Goal: Task Accomplishment & Management: Manage account settings

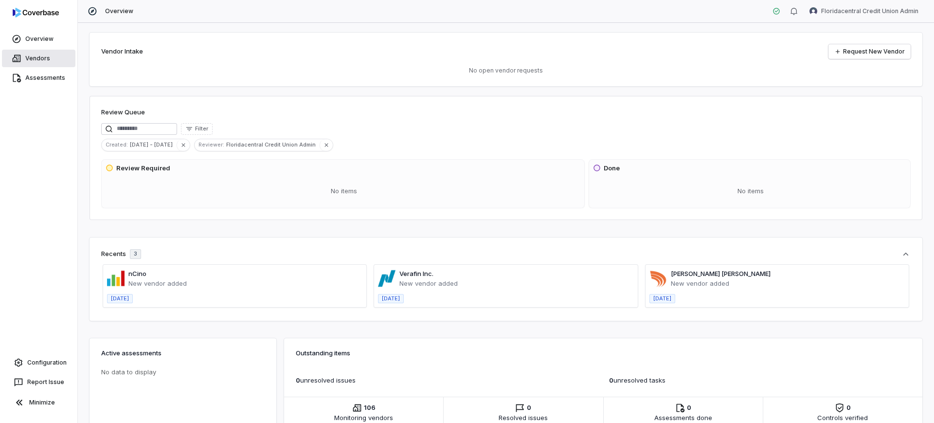
click at [37, 52] on link "Vendors" at bounding box center [38, 59] width 73 height 18
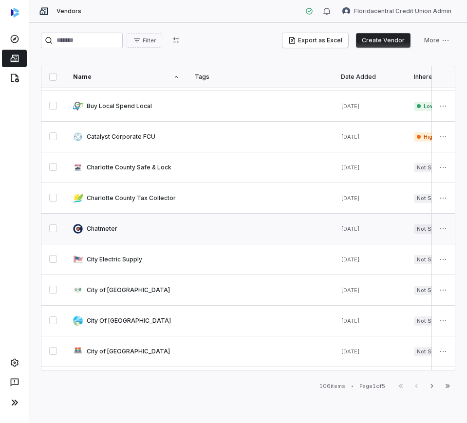
scroll to position [490, 0]
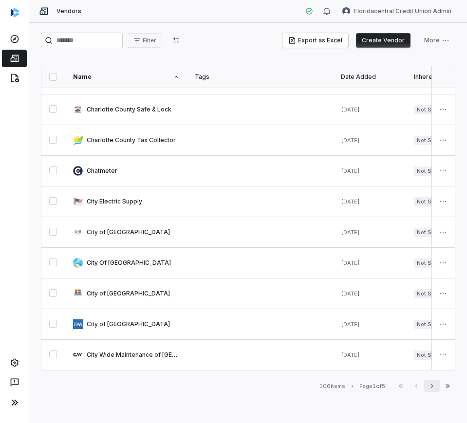
click at [433, 388] on icon "button" at bounding box center [432, 386] width 8 height 8
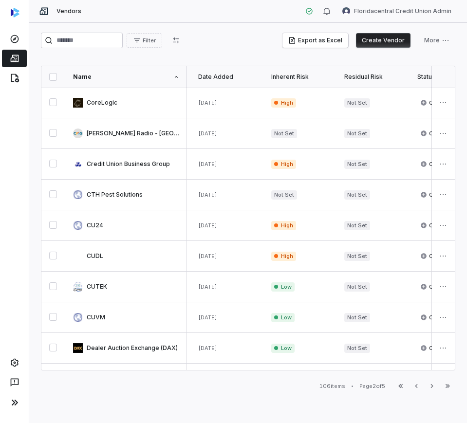
scroll to position [0, 102]
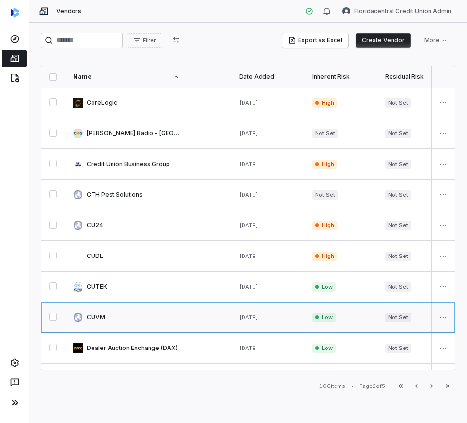
click at [124, 310] on link at bounding box center [126, 317] width 122 height 30
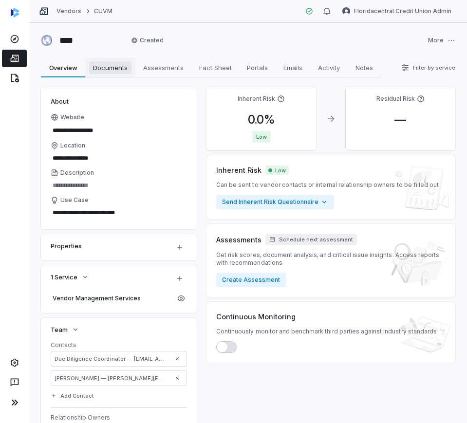
click at [109, 70] on span "Documents" at bounding box center [110, 67] width 42 height 13
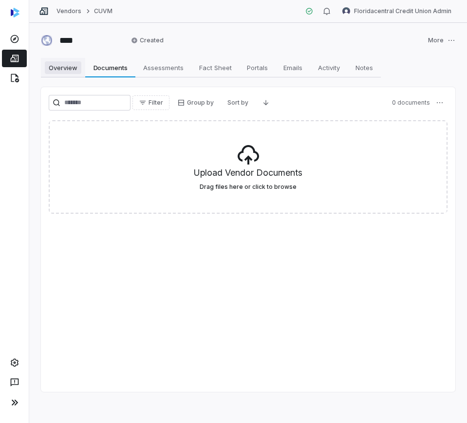
click at [57, 68] on span "Overview" at bounding box center [63, 67] width 36 height 13
type textarea "*"
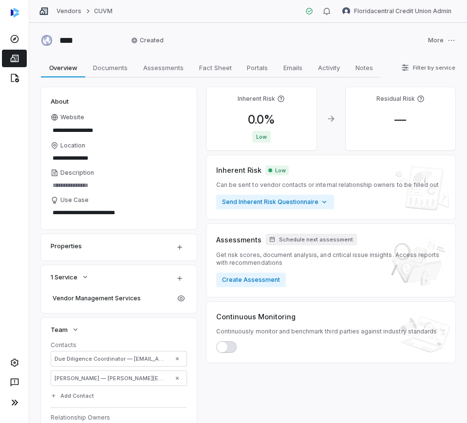
click at [21, 60] on link at bounding box center [14, 59] width 25 height 18
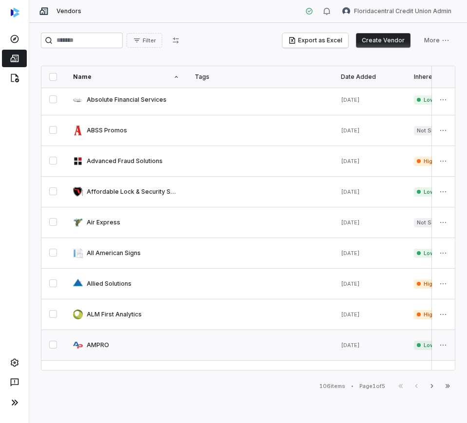
scroll to position [61, 0]
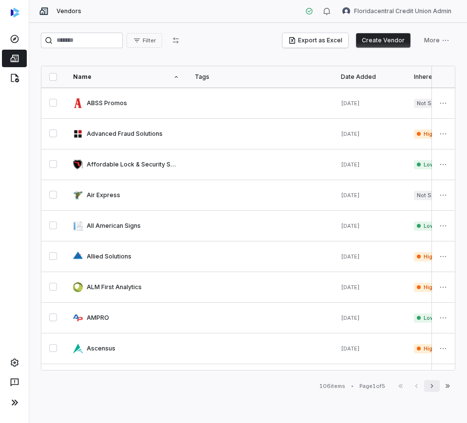
click at [433, 388] on icon "button" at bounding box center [432, 386] width 8 height 8
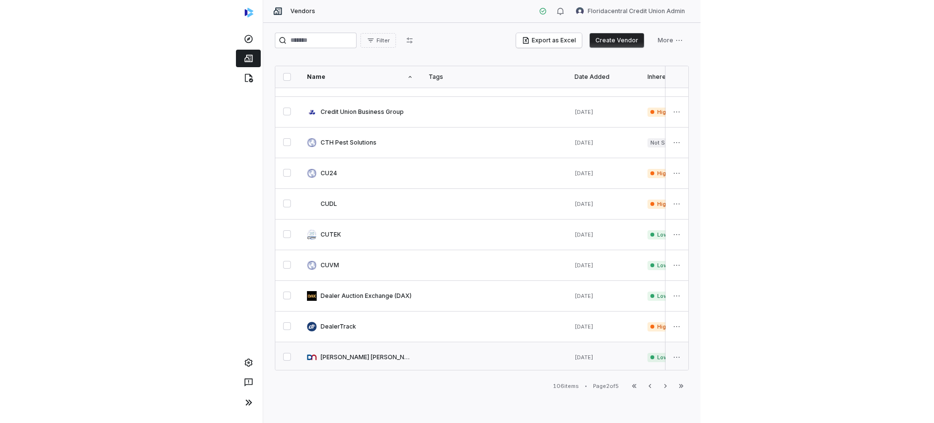
scroll to position [122, 0]
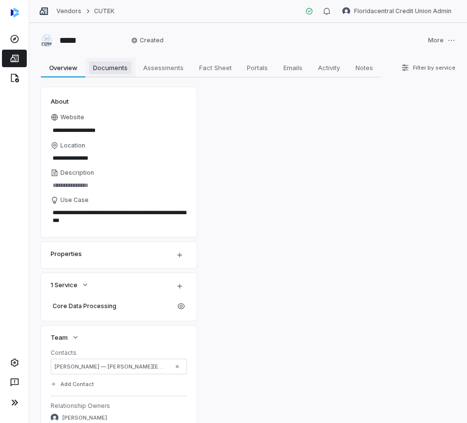
click at [122, 65] on span "Documents" at bounding box center [110, 67] width 42 height 13
type textarea "*"
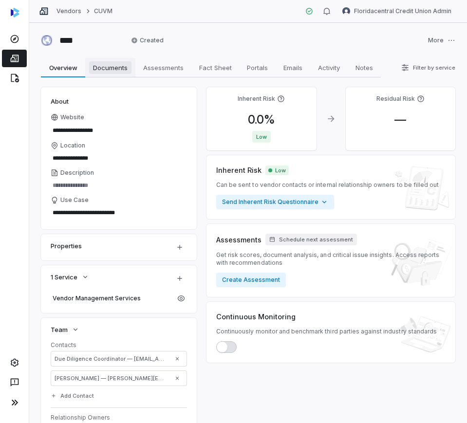
click at [100, 77] on link "Documents Documents" at bounding box center [110, 67] width 50 height 19
type textarea "*"
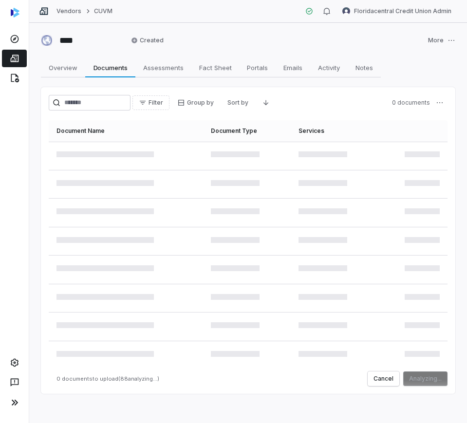
click at [226, 284] on td at bounding box center [247, 298] width 88 height 29
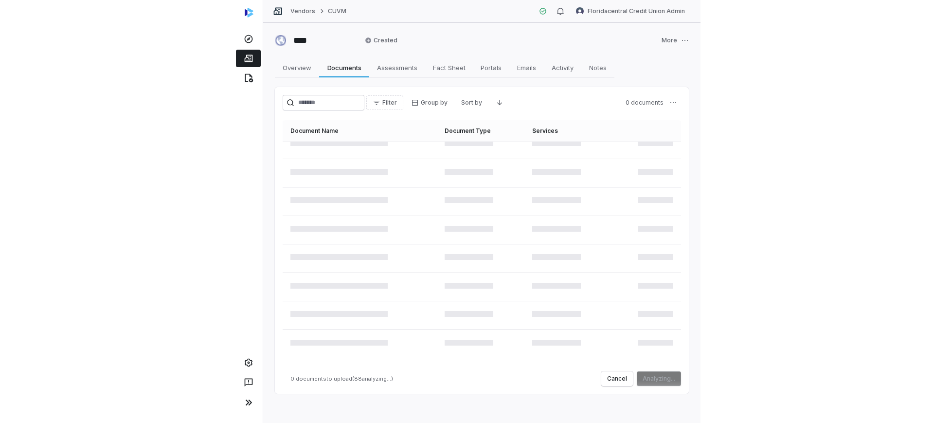
scroll to position [2250, 0]
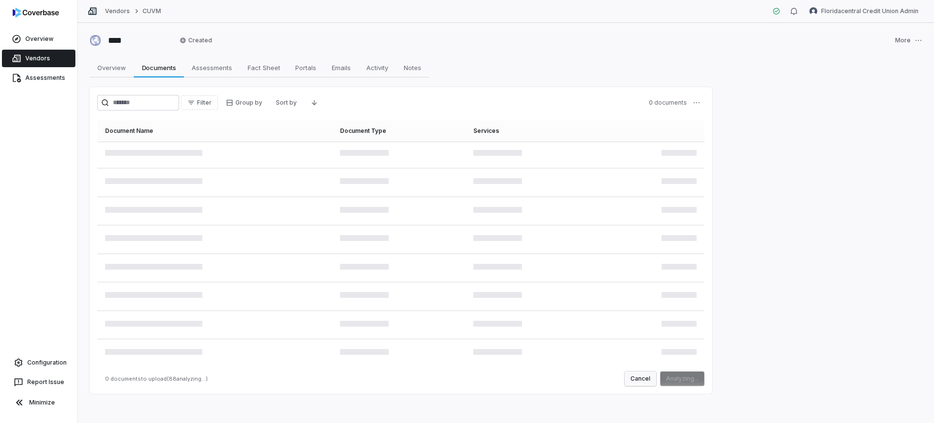
click at [466, 379] on button "Cancel" at bounding box center [641, 378] width 32 height 15
click at [124, 11] on link "Vendors" at bounding box center [117, 11] width 25 height 8
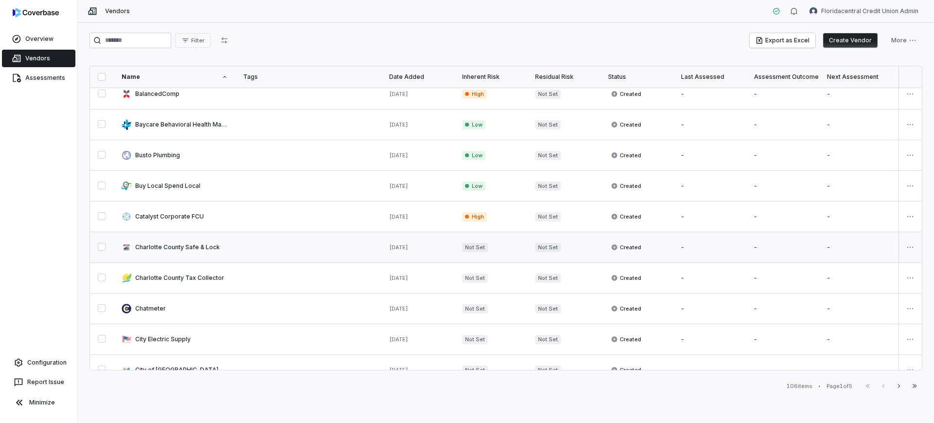
scroll to position [490, 0]
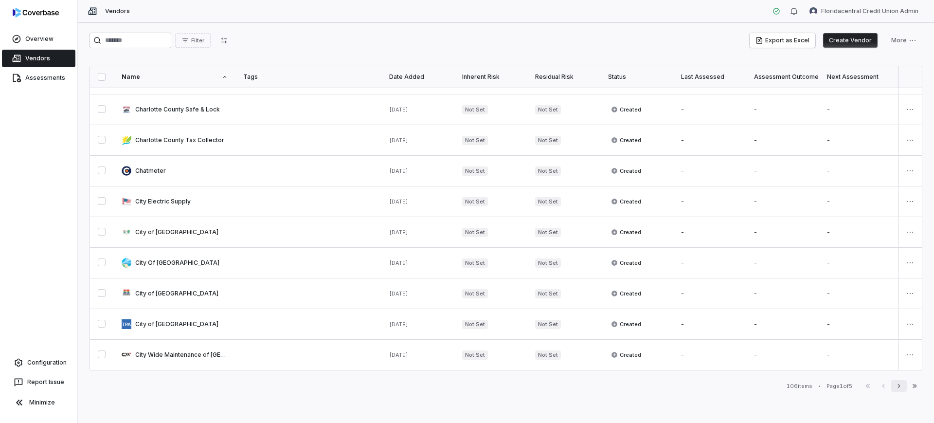
click at [466, 385] on icon "button" at bounding box center [899, 386] width 8 height 8
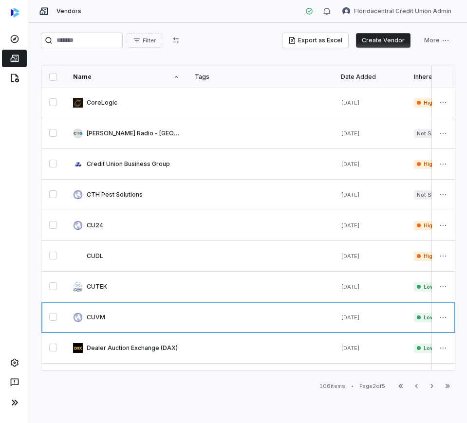
scroll to position [122, 0]
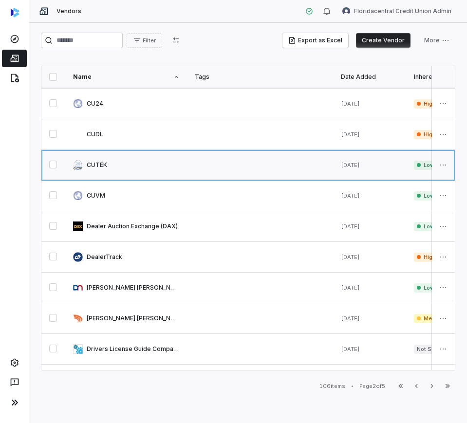
click at [130, 177] on link at bounding box center [126, 165] width 122 height 30
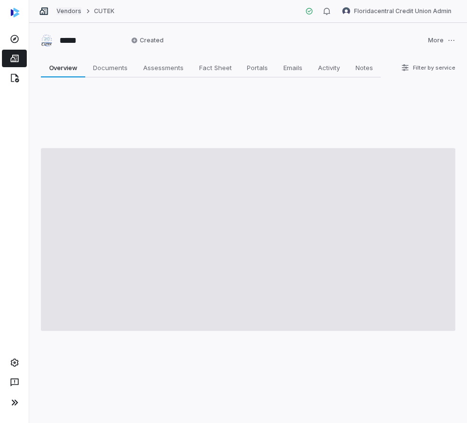
click at [66, 12] on link "Vendors" at bounding box center [68, 11] width 25 height 8
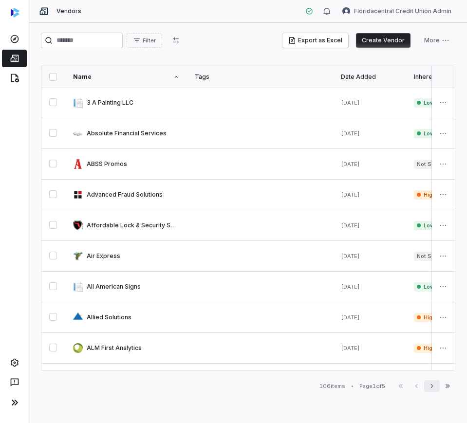
click at [427, 383] on button "Next" at bounding box center [432, 386] width 16 height 12
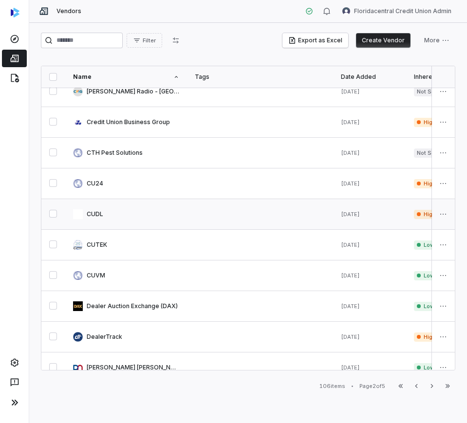
scroll to position [61, 0]
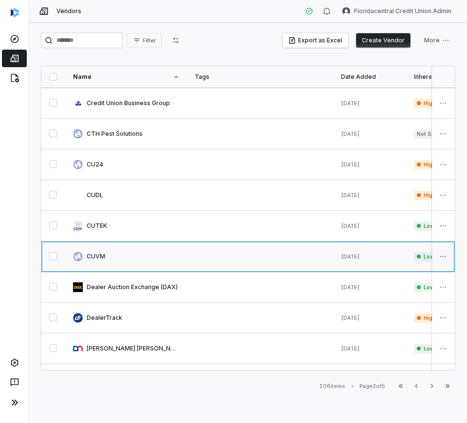
click at [168, 254] on link at bounding box center [126, 256] width 122 height 30
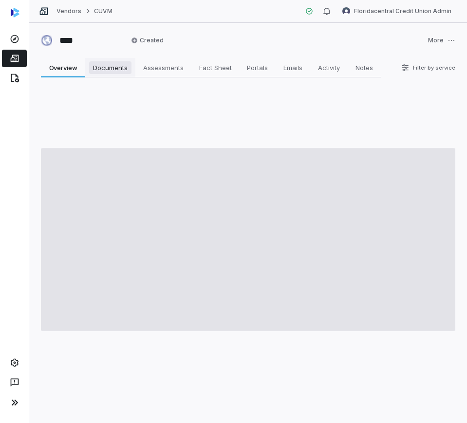
click at [97, 69] on span "Documents" at bounding box center [110, 67] width 42 height 13
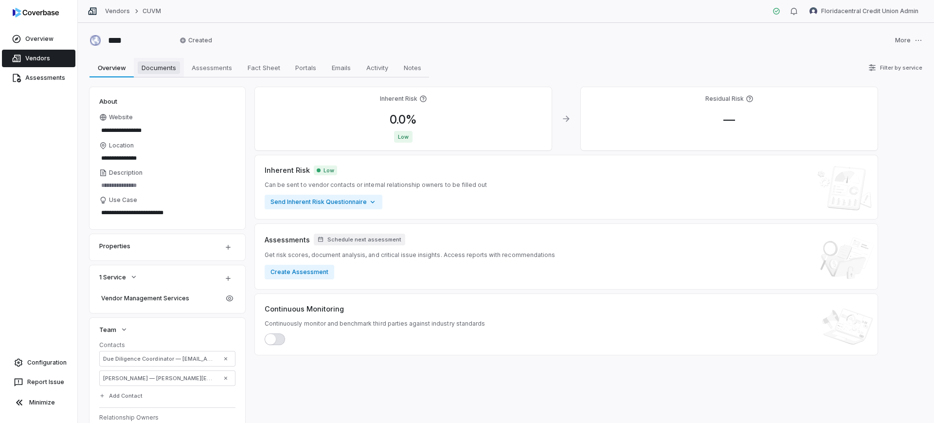
click at [154, 72] on span "Documents" at bounding box center [159, 67] width 42 height 13
type textarea "*"
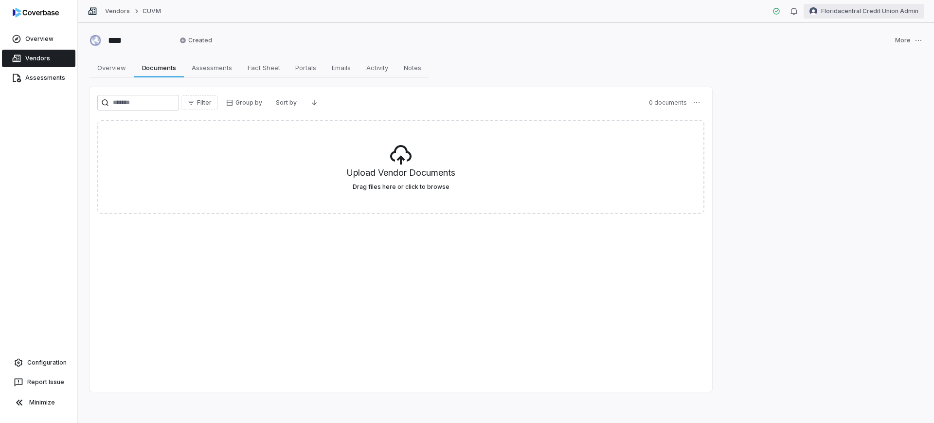
click at [850, 7] on html "Overview Vendors Assessments Configuration Report Issue Minimize Vendors CUVM F…" at bounding box center [467, 211] width 934 height 423
click at [872, 90] on div "Log out" at bounding box center [883, 90] width 74 height 16
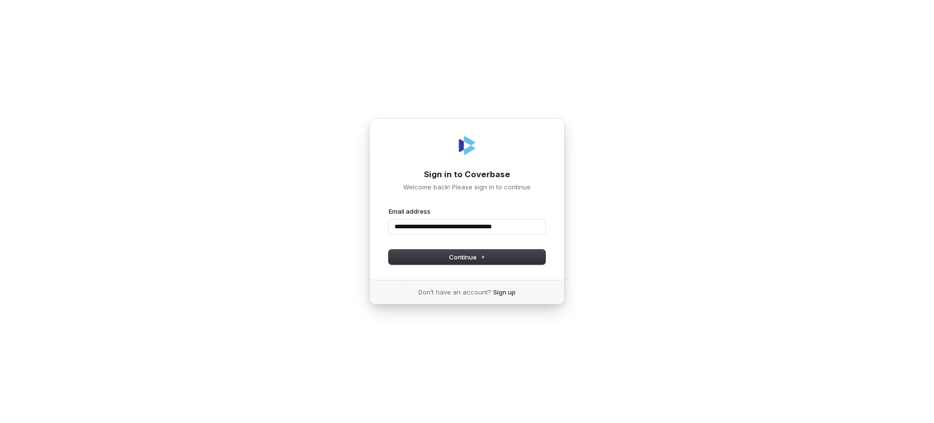
type input "**********"
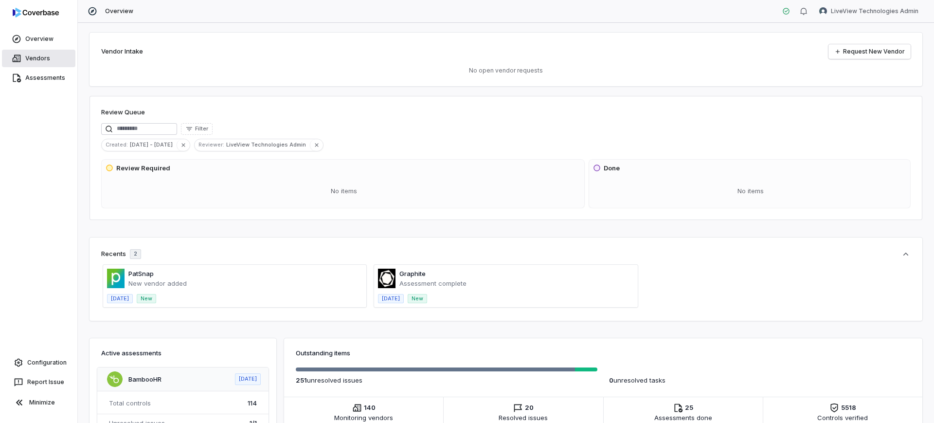
click at [42, 52] on link "Vendors" at bounding box center [38, 59] width 73 height 18
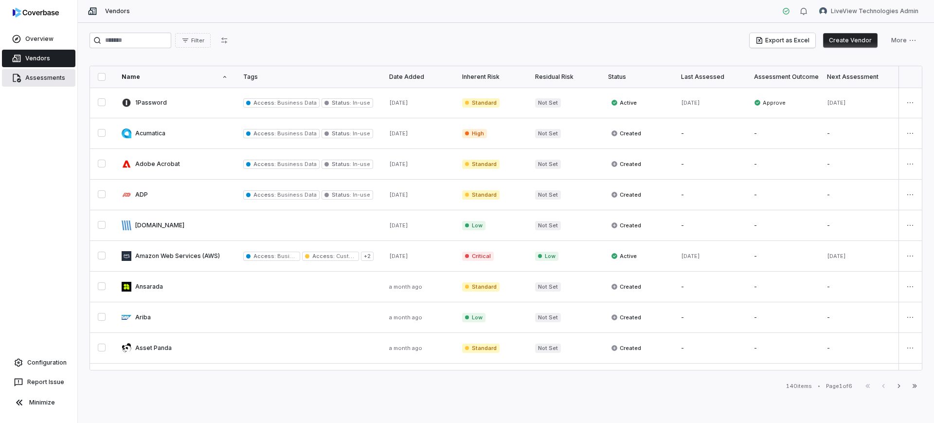
click at [43, 72] on link "Assessments" at bounding box center [38, 78] width 73 height 18
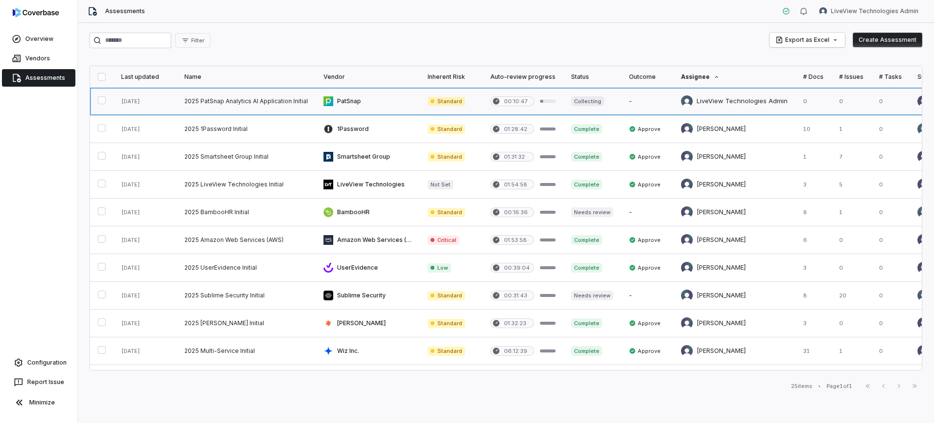
click at [608, 111] on link at bounding box center [592, 101] width 58 height 27
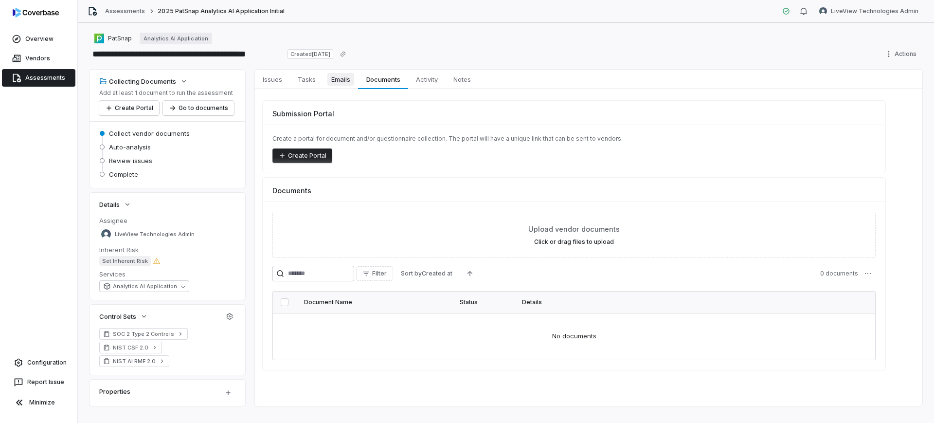
click at [338, 86] on link "Emails Emails" at bounding box center [341, 79] width 35 height 19
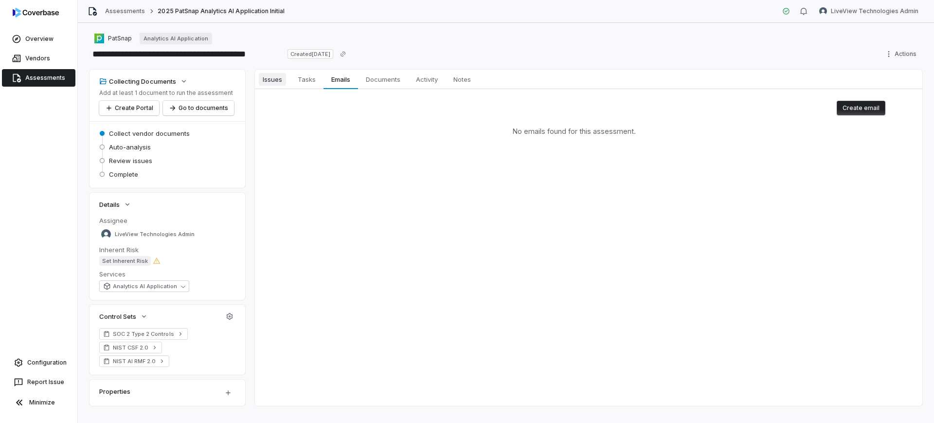
click at [280, 83] on span "Issues" at bounding box center [272, 79] width 27 height 13
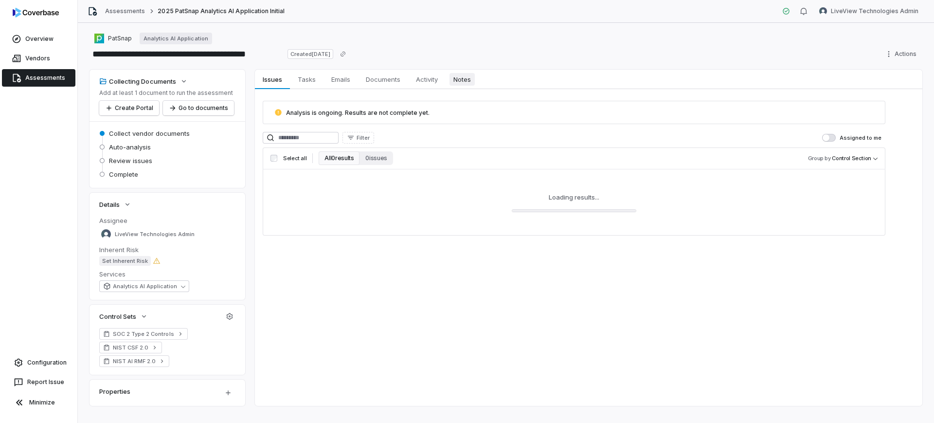
click at [473, 85] on span "Notes" at bounding box center [462, 79] width 25 height 13
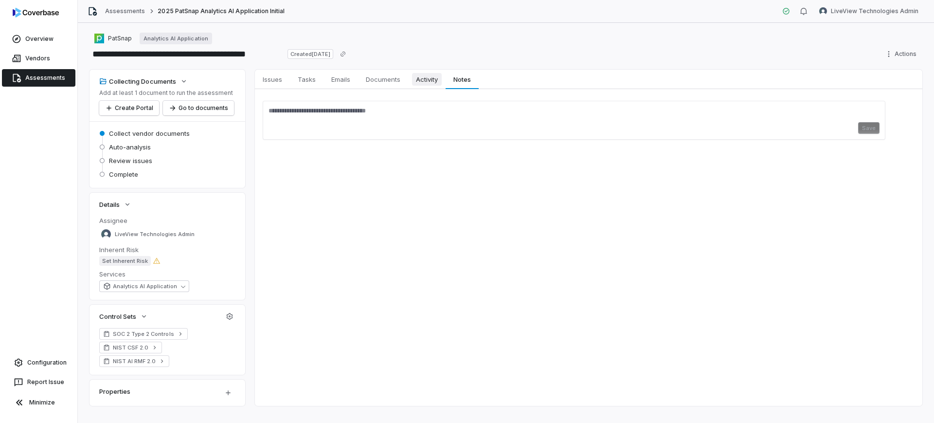
click at [431, 77] on span "Activity" at bounding box center [427, 79] width 30 height 13
click at [394, 79] on span "Documents" at bounding box center [383, 79] width 42 height 13
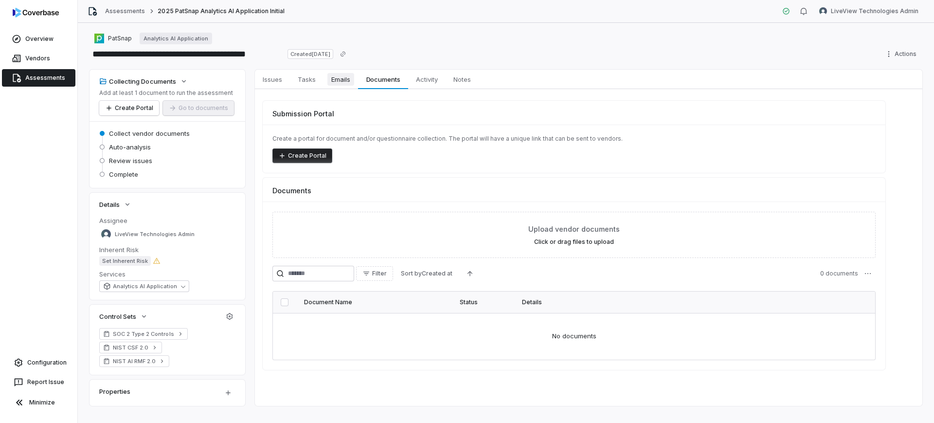
click at [336, 80] on span "Emails" at bounding box center [340, 79] width 27 height 13
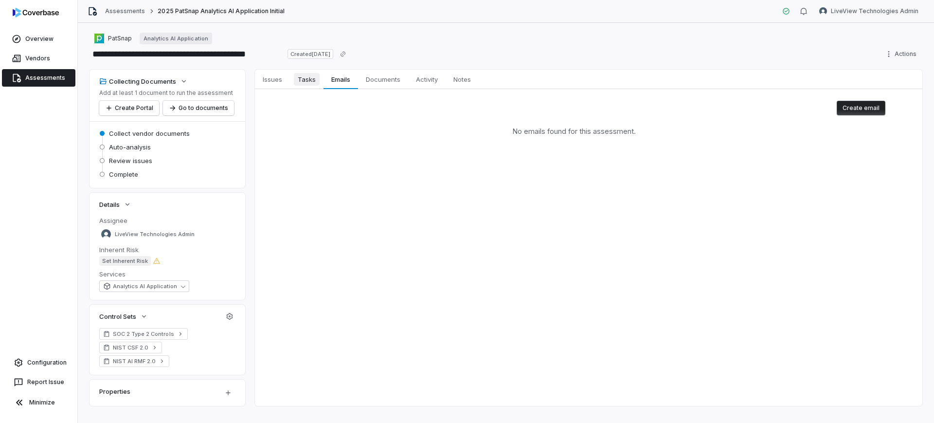
click at [312, 85] on span "Tasks" at bounding box center [307, 79] width 26 height 13
drag, startPoint x: 147, startPoint y: 234, endPoint x: 114, endPoint y: 242, distance: 34.6
click at [114, 242] on form "Assignee LiveView Technologies Admin Inherent Risk Set Inherent Risk Services A…" at bounding box center [167, 254] width 136 height 76
drag, startPoint x: 117, startPoint y: 235, endPoint x: 104, endPoint y: 227, distance: 15.3
click at [102, 229] on button "LiveView Technologies Admin" at bounding box center [147, 234] width 105 height 15
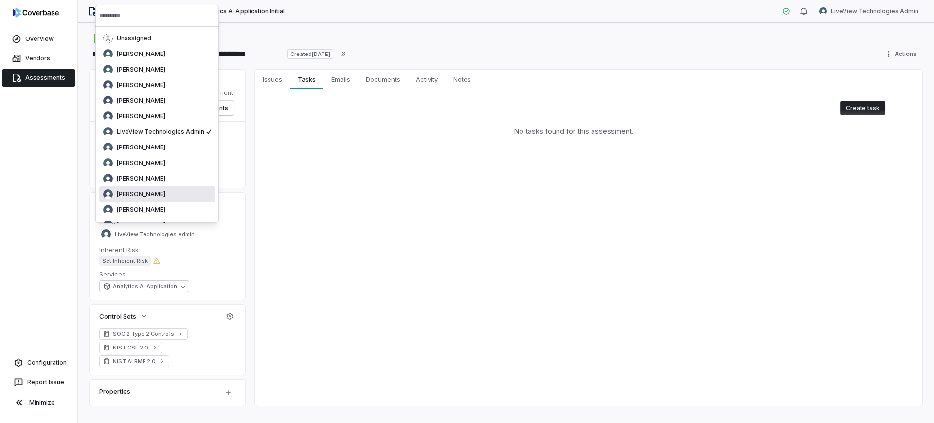
click at [301, 229] on div "Issues Issues Tasks Tasks Emails Emails Documents Documents Activity Activity N…" at bounding box center [589, 238] width 668 height 336
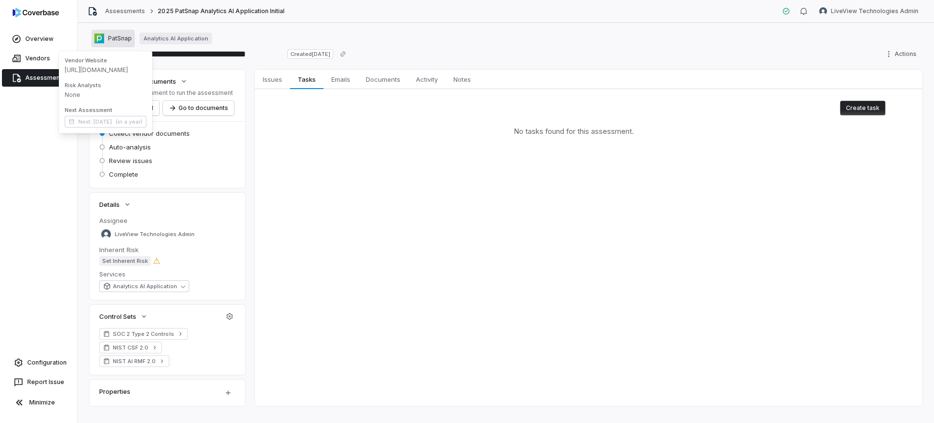
drag, startPoint x: 111, startPoint y: 39, endPoint x: 381, endPoint y: 47, distance: 269.7
click at [381, 47] on div "**********" at bounding box center [506, 54] width 833 height 16
click at [109, 70] on span "https://patsnap.com/" at bounding box center [106, 70] width 82 height 8
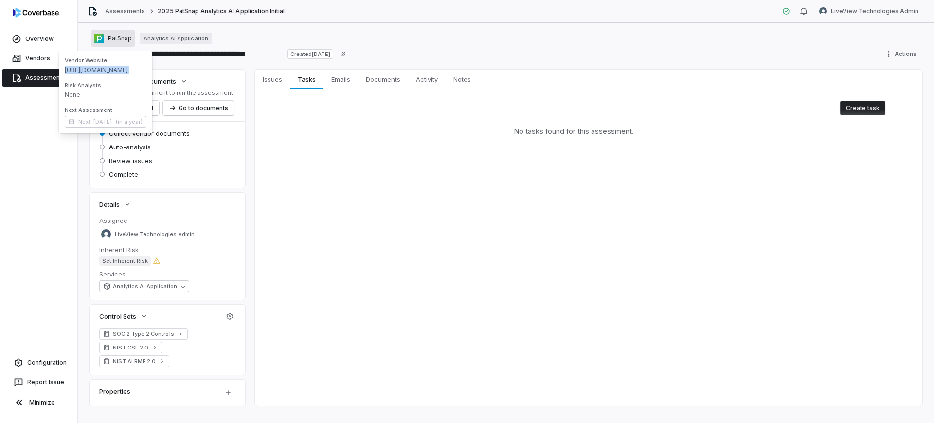
copy span "https://patsnap.com/"
click at [306, 126] on div "No tasks found for this assessment." at bounding box center [574, 130] width 623 height 31
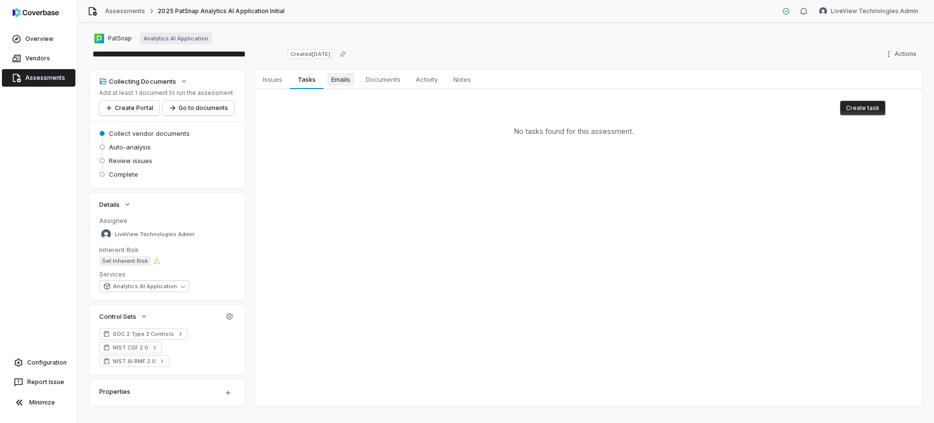
click at [331, 86] on link "Emails Emails" at bounding box center [341, 79] width 35 height 19
click at [387, 82] on span "Documents" at bounding box center [383, 79] width 42 height 13
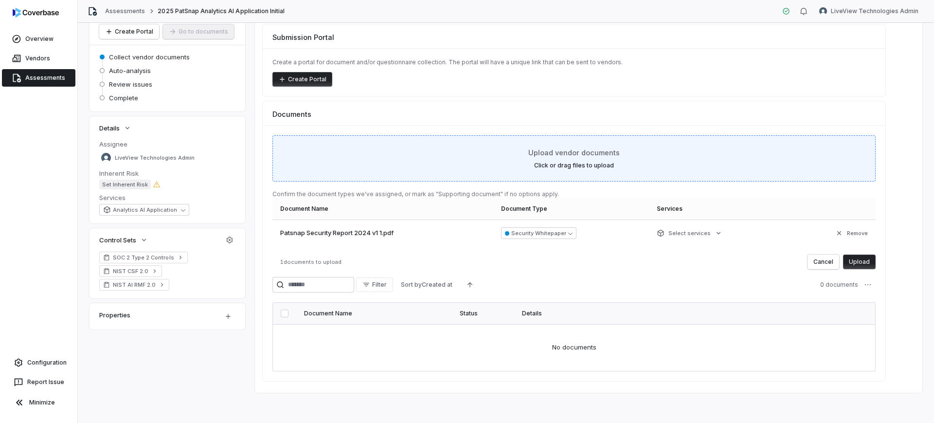
scroll to position [77, 0]
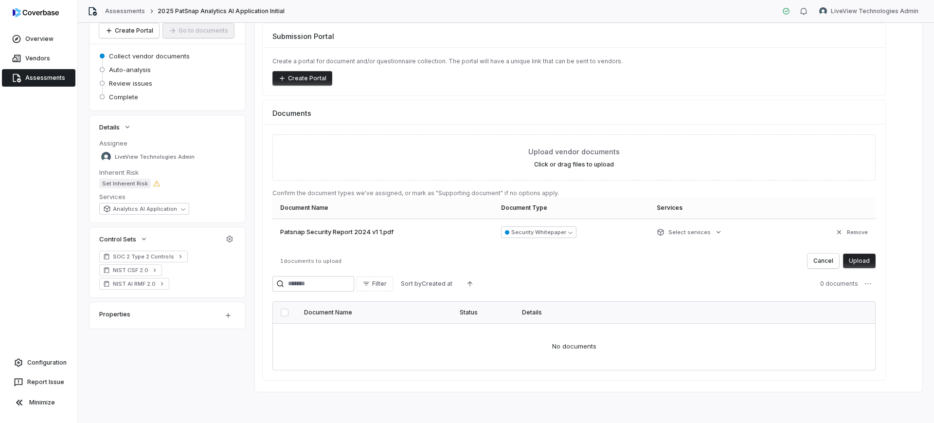
click at [867, 259] on button "Upload" at bounding box center [859, 261] width 33 height 15
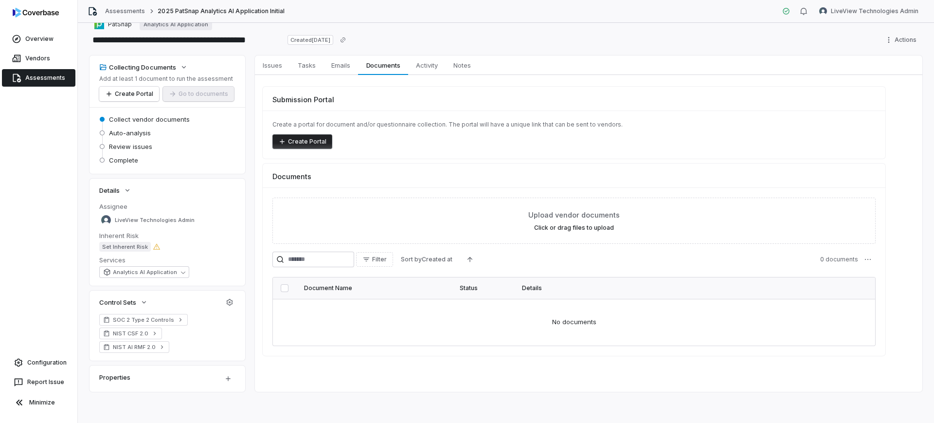
scroll to position [14, 0]
click at [785, 186] on button "Link Existing Vendor Documents ( 1 )" at bounding box center [825, 178] width 107 height 20
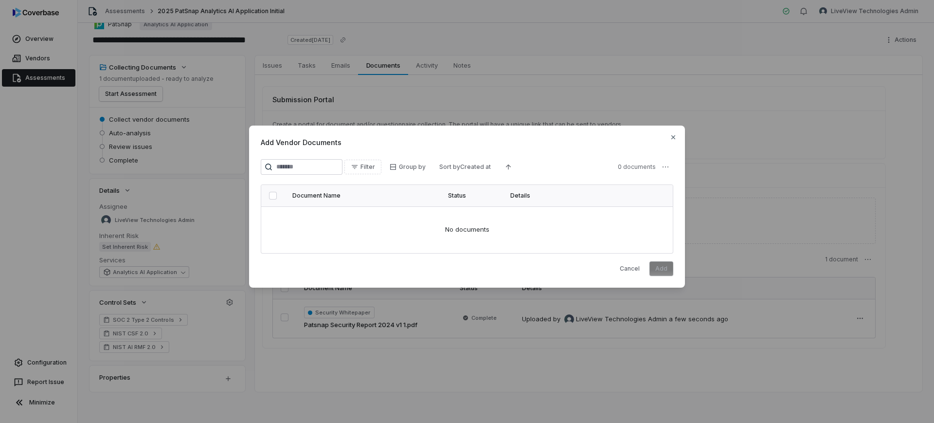
click at [270, 226] on td "No documents" at bounding box center [467, 229] width 412 height 47
click at [673, 138] on icon "button" at bounding box center [674, 137] width 8 height 8
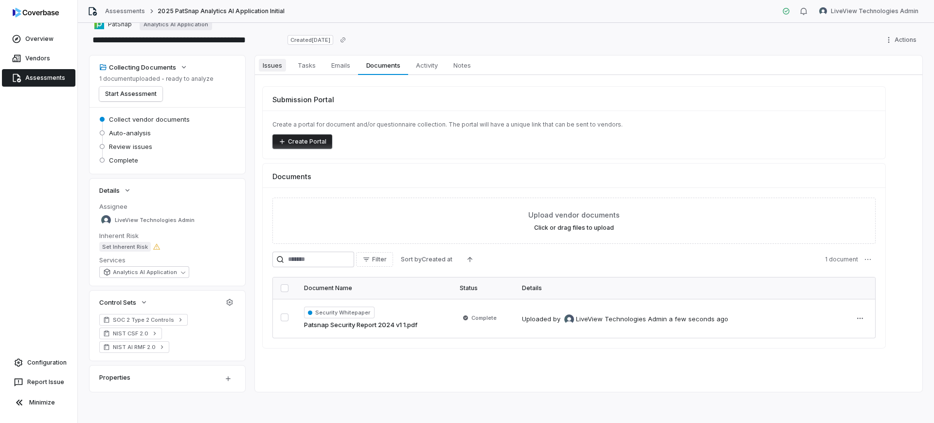
click at [280, 69] on span "Issues" at bounding box center [272, 65] width 27 height 13
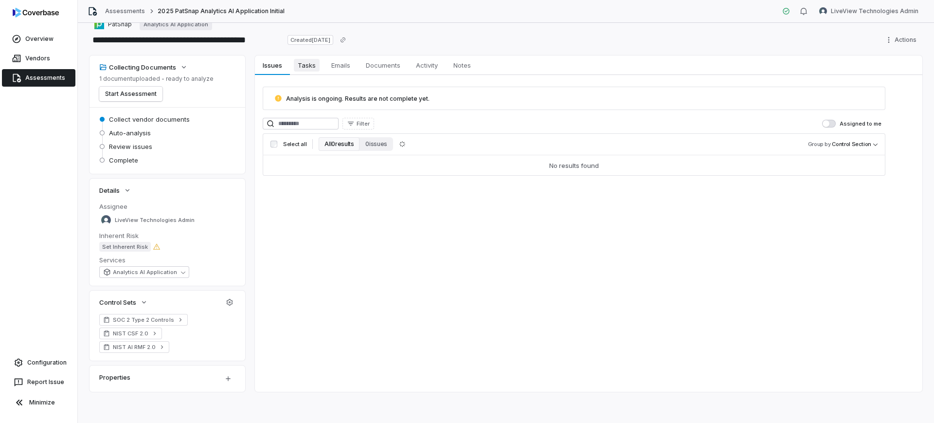
click at [308, 60] on span "Tasks" at bounding box center [307, 65] width 26 height 13
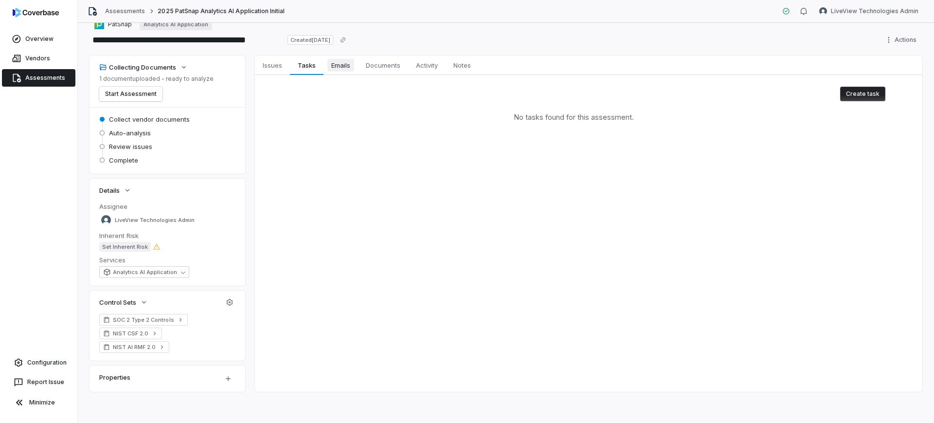
click at [344, 64] on span "Emails" at bounding box center [340, 65] width 27 height 13
click at [373, 65] on span "Documents" at bounding box center [383, 65] width 42 height 13
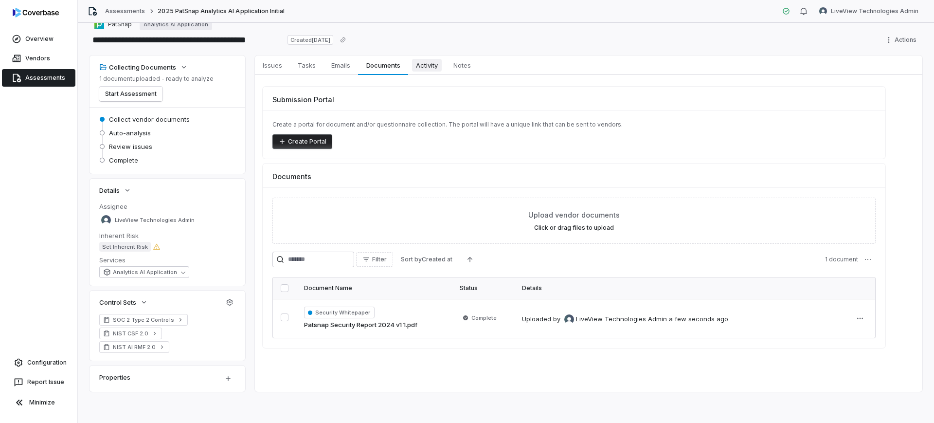
click at [440, 69] on span "Activity" at bounding box center [427, 65] width 30 height 13
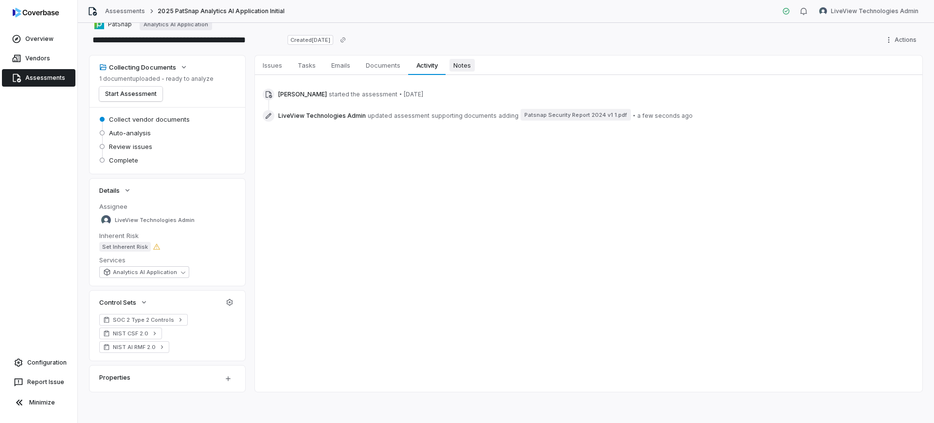
click at [454, 69] on span "Notes" at bounding box center [462, 65] width 25 height 13
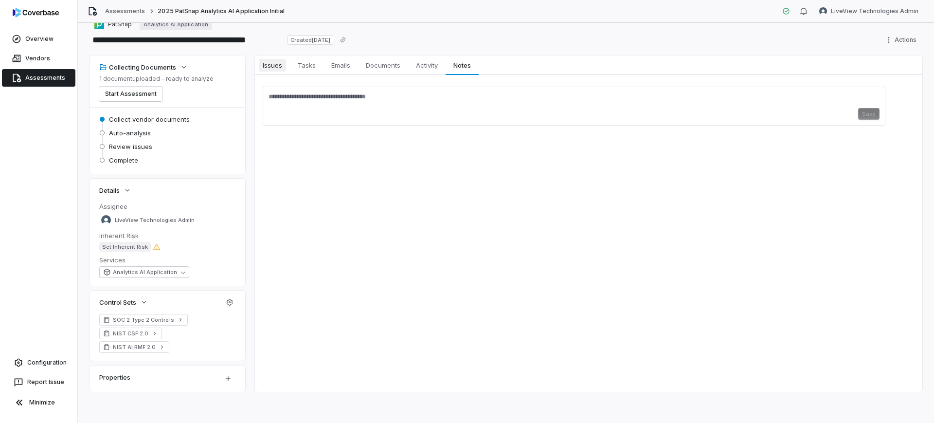
click at [280, 62] on span "Issues" at bounding box center [272, 65] width 27 height 13
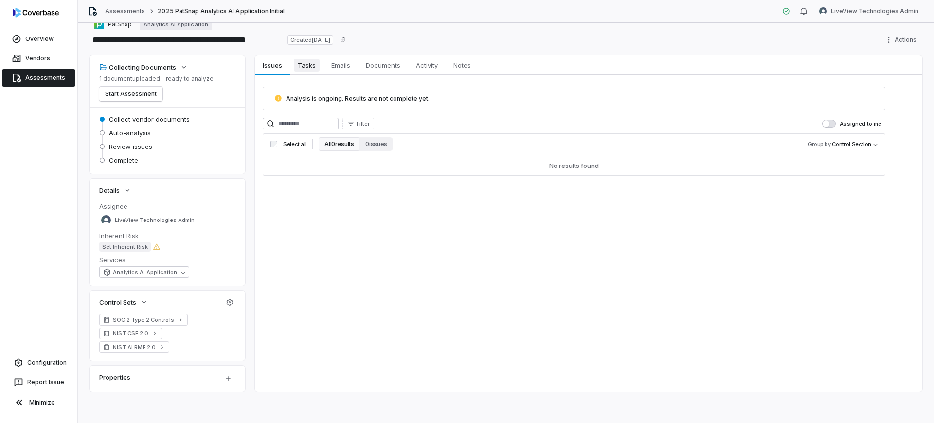
click at [311, 62] on span "Tasks" at bounding box center [307, 65] width 26 height 13
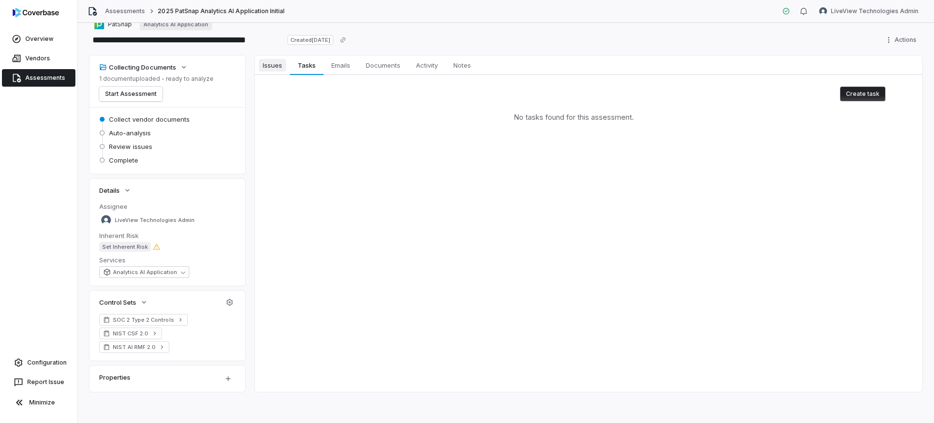
click at [282, 65] on span "Issues" at bounding box center [272, 65] width 27 height 13
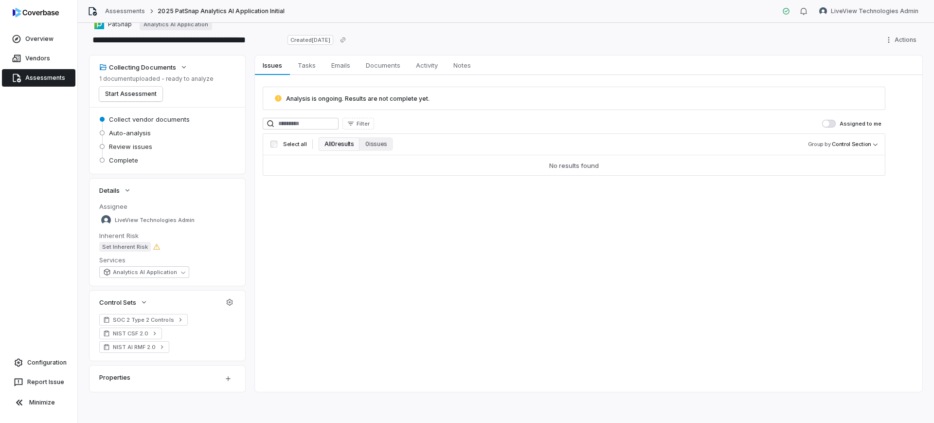
click at [331, 54] on div "**********" at bounding box center [506, 223] width 856 height 400
click at [333, 59] on span "Emails" at bounding box center [340, 65] width 27 height 13
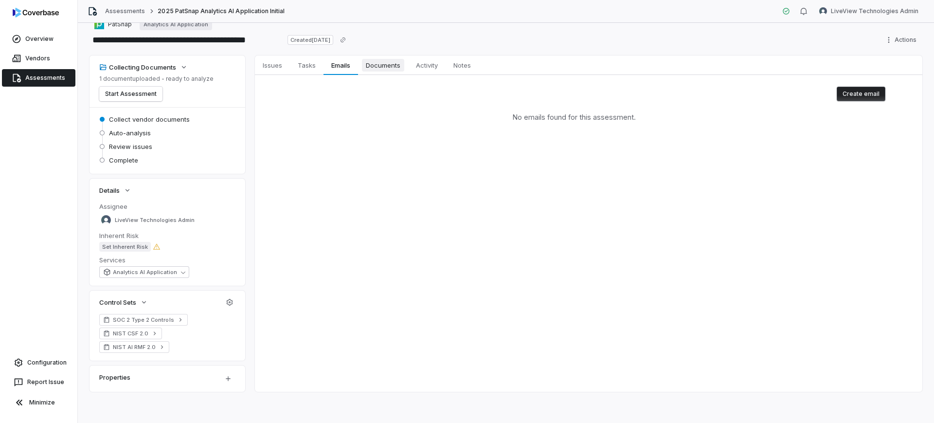
click at [370, 63] on span "Documents" at bounding box center [383, 65] width 42 height 13
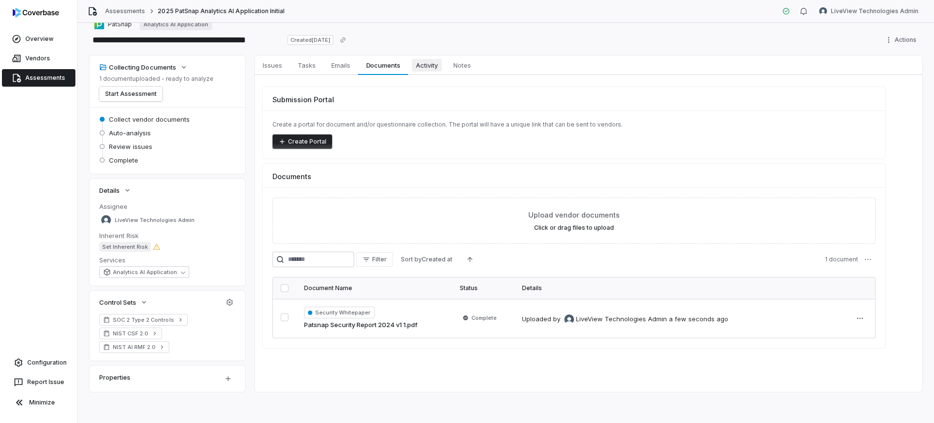
click at [429, 68] on span "Activity" at bounding box center [427, 65] width 30 height 13
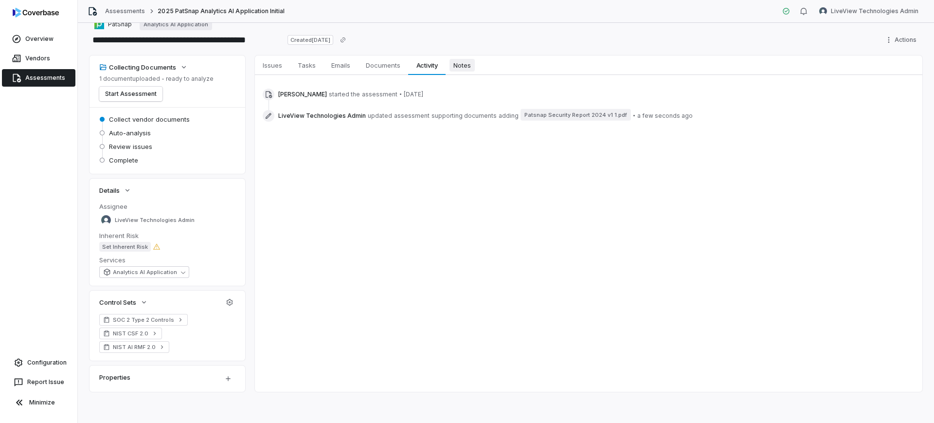
click at [458, 68] on span "Notes" at bounding box center [462, 65] width 25 height 13
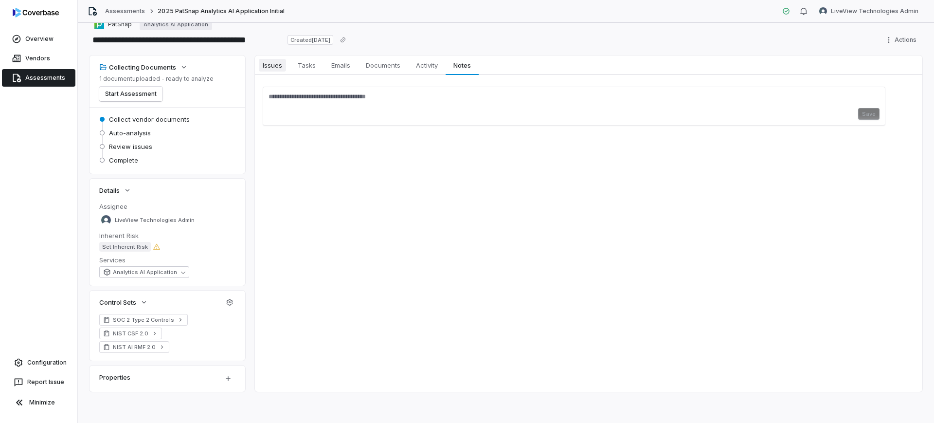
click at [270, 69] on span "Issues" at bounding box center [272, 65] width 27 height 13
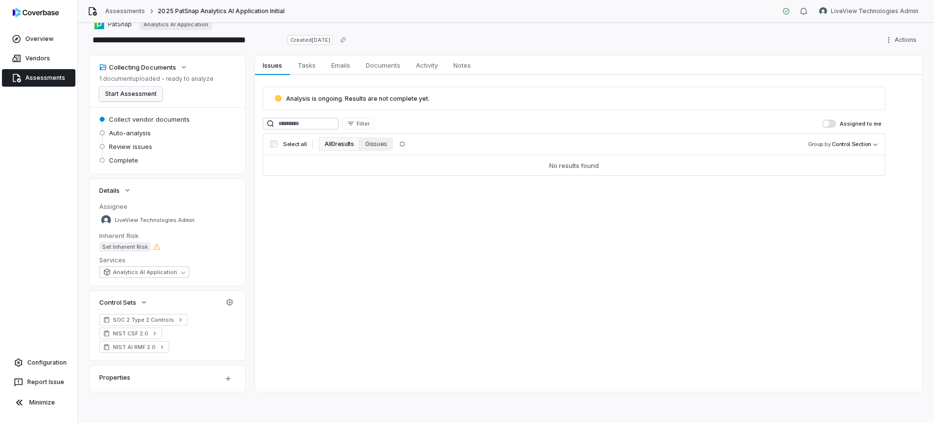
click at [148, 91] on button "Start Assessment" at bounding box center [130, 94] width 63 height 15
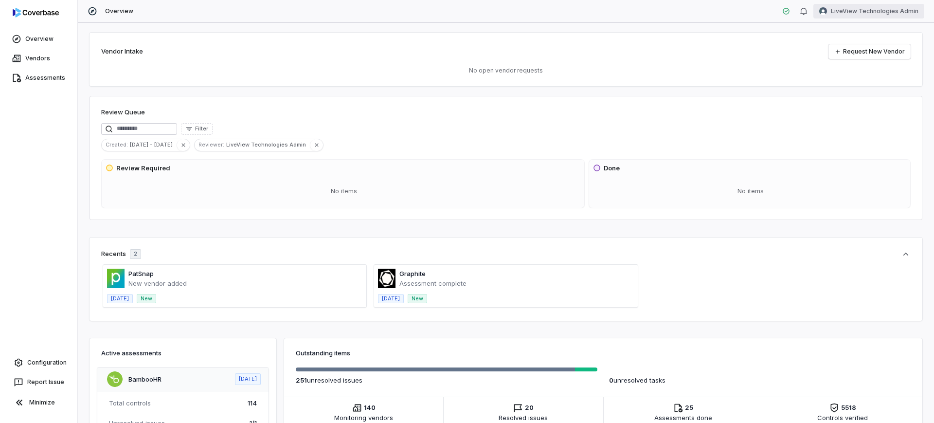
click at [897, 13] on html "Overview Vendors Assessments Configuration Report Issue Minimize Overview LiveV…" at bounding box center [467, 211] width 934 height 423
click at [875, 96] on div "Log out" at bounding box center [883, 90] width 74 height 16
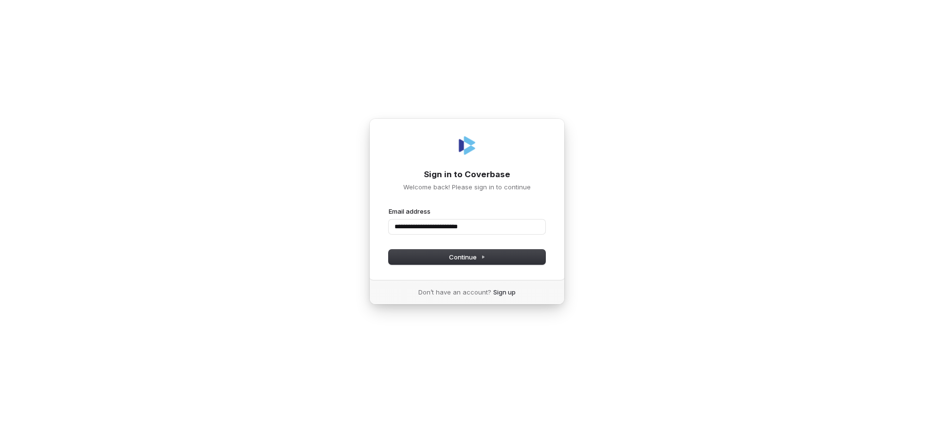
type input "**********"
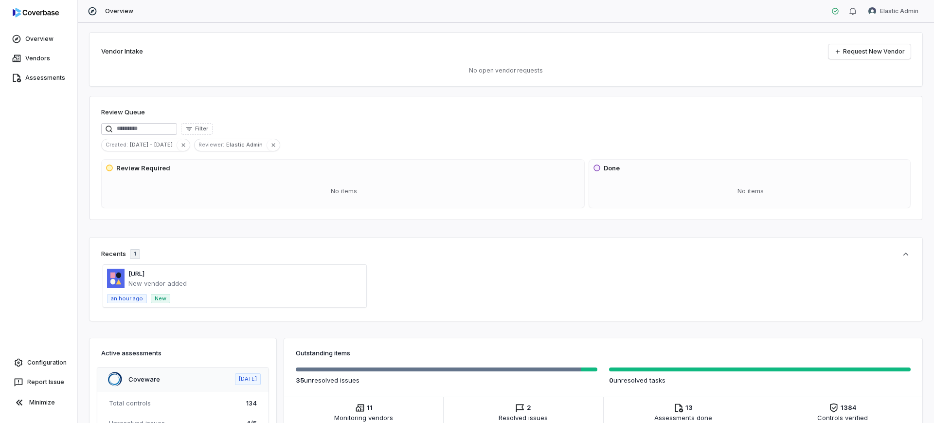
click at [205, 288] on span at bounding box center [234, 286] width 263 height 42
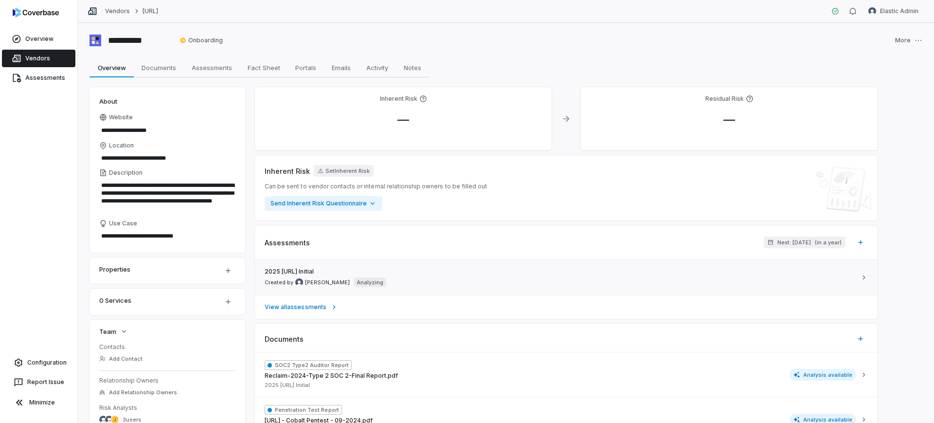
click at [453, 281] on div "2025 [URL] Initial Created by [PERSON_NAME] Analyzing" at bounding box center [561, 277] width 592 height 19
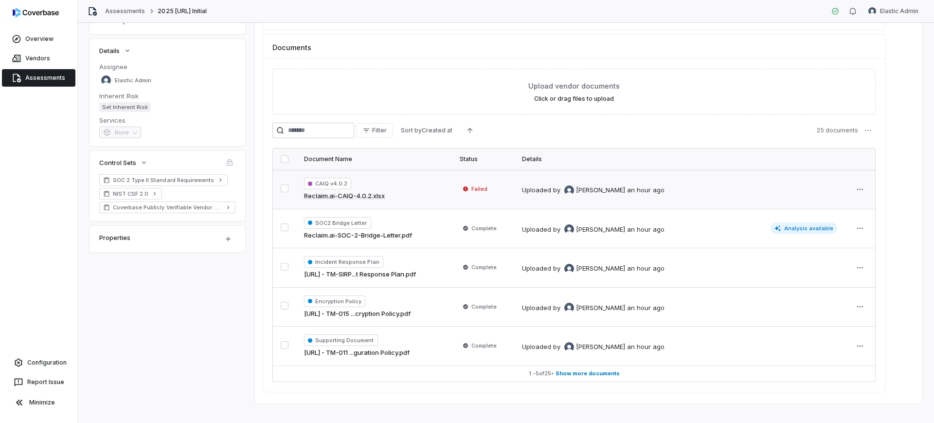
scroll to position [155, 0]
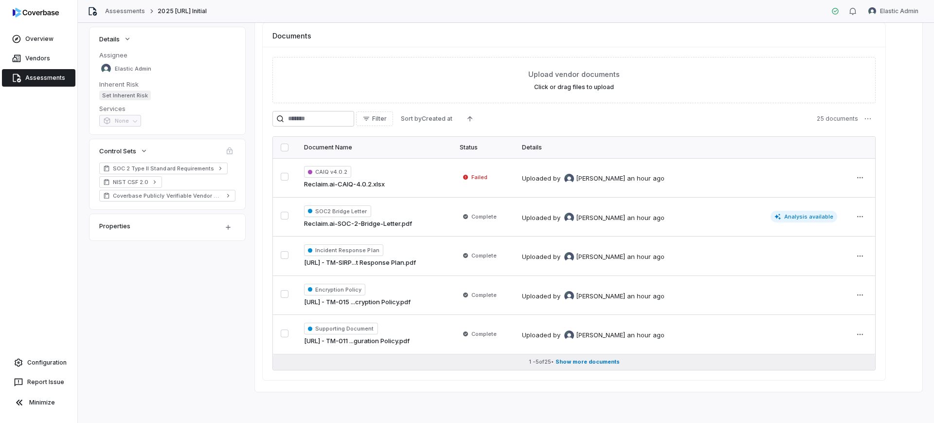
click at [701, 365] on button "1 - 5 of 25 • Show more documents" at bounding box center [574, 362] width 602 height 16
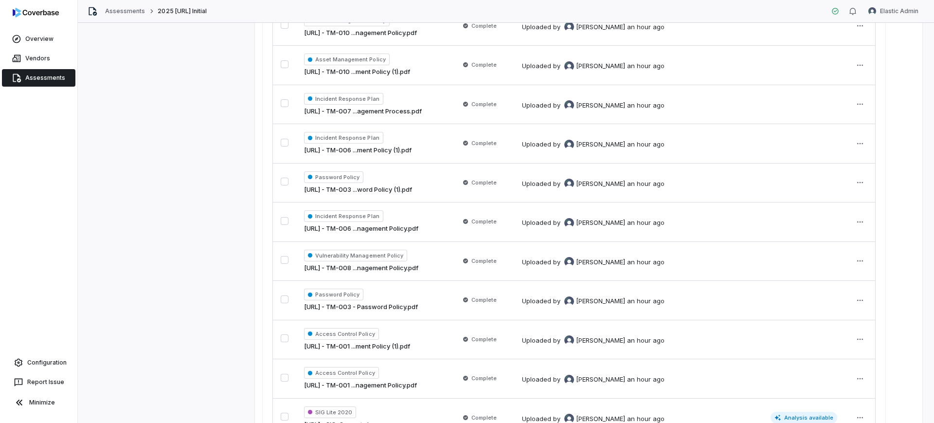
scroll to position [938, 0]
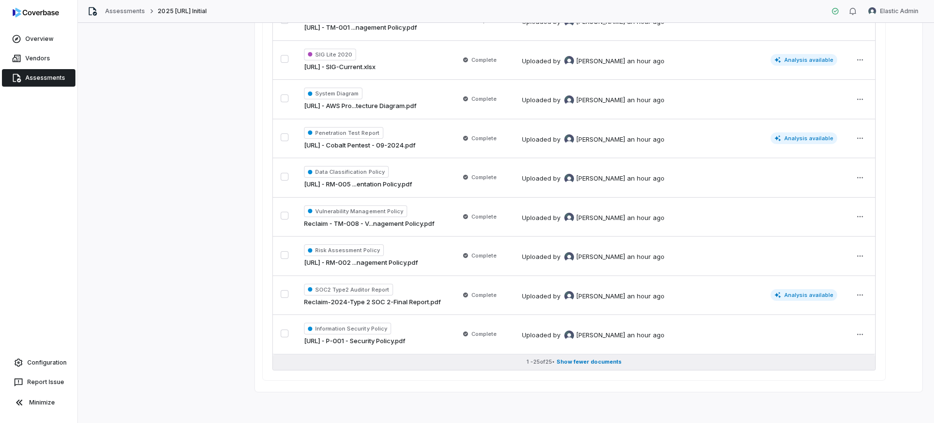
click at [682, 355] on button "1 - 25 of 25 • Show fewer documents" at bounding box center [574, 362] width 602 height 16
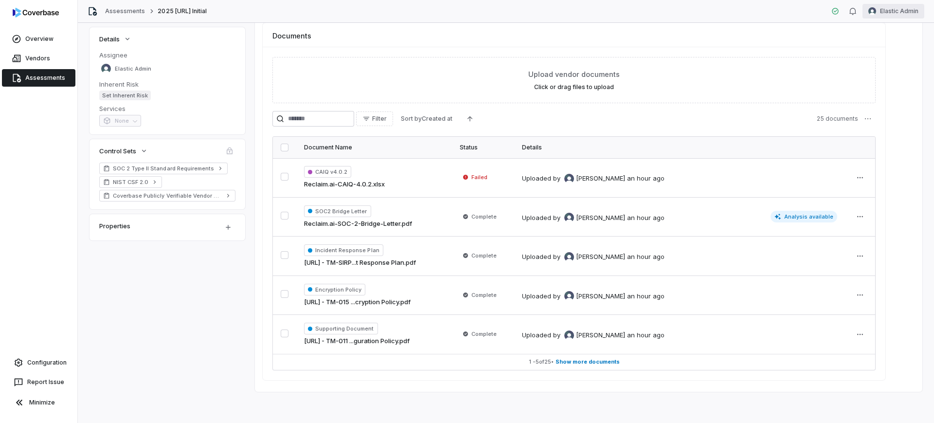
click at [906, 8] on html "**********" at bounding box center [467, 211] width 934 height 423
click at [887, 84] on div "Log out" at bounding box center [883, 90] width 74 height 16
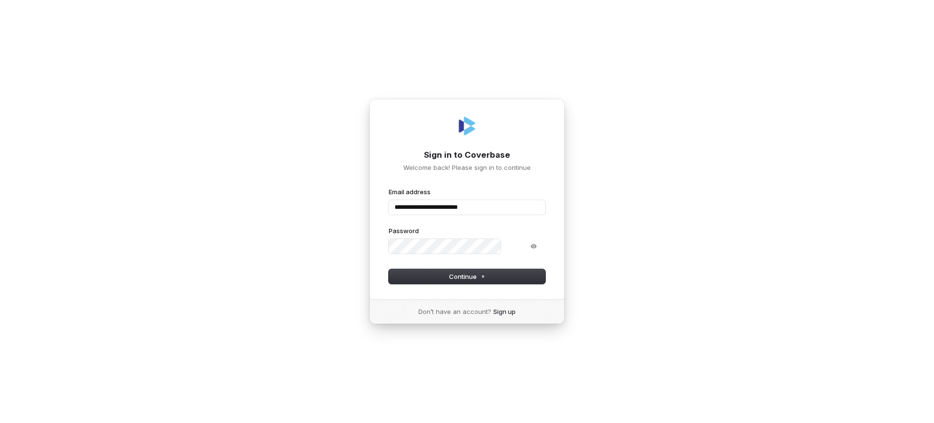
type input "**********"
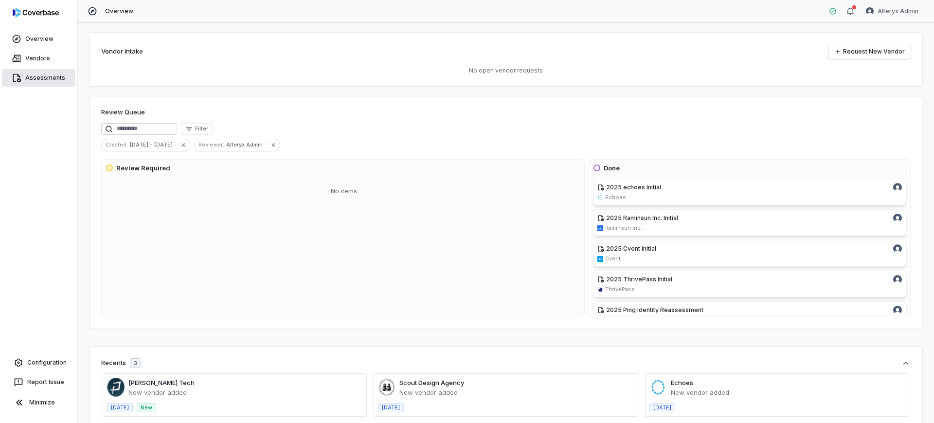
click at [29, 75] on link "Assessments" at bounding box center [38, 78] width 73 height 18
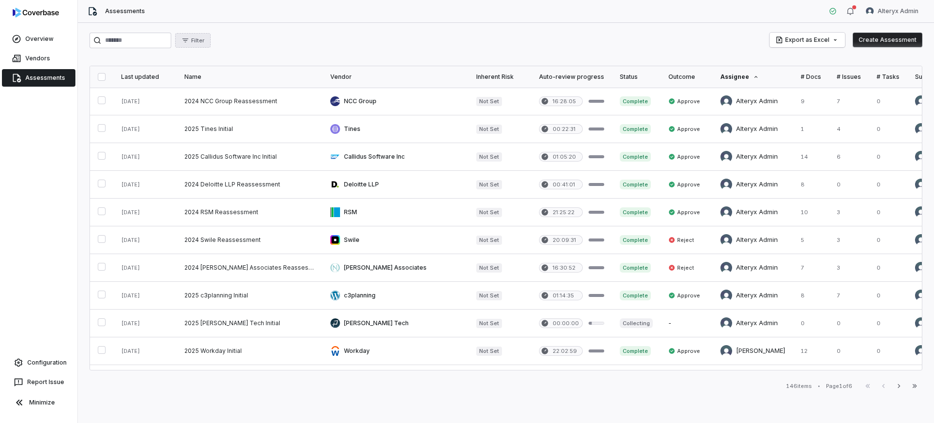
click at [204, 40] on span "Filter" at bounding box center [197, 40] width 13 height 7
click at [240, 107] on div "Assignee" at bounding box center [248, 101] width 93 height 16
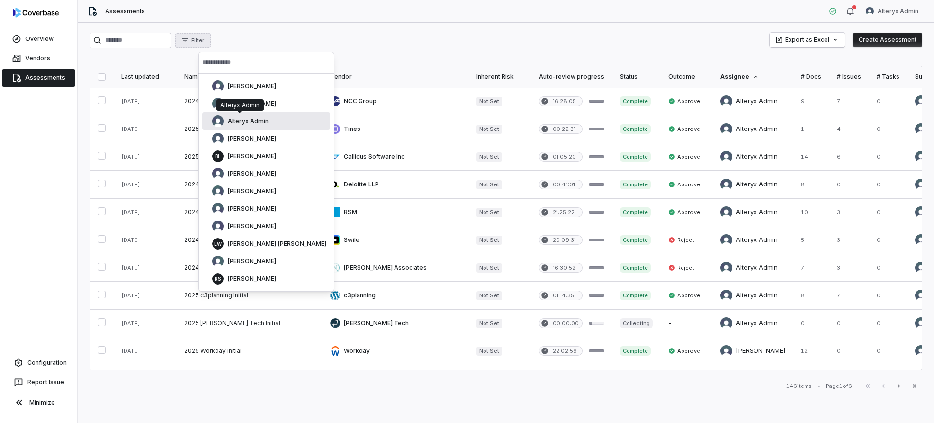
click at [260, 119] on span "Alteryx Admin" at bounding box center [248, 121] width 41 height 8
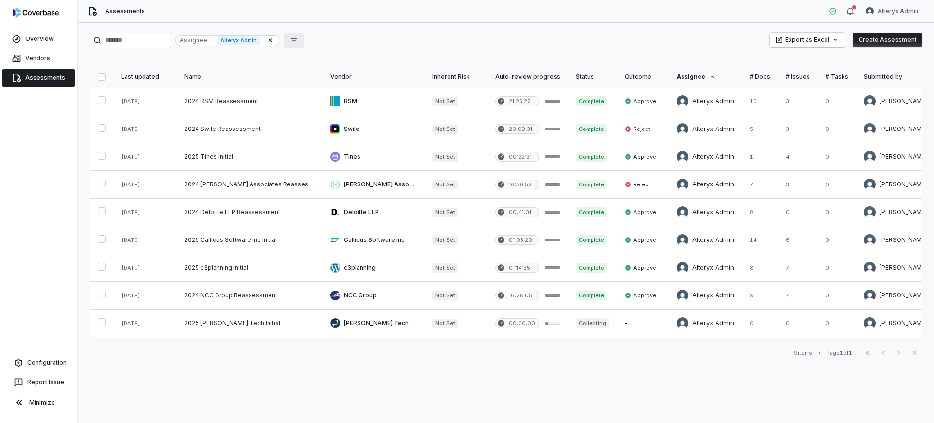
click at [304, 40] on button "button" at bounding box center [293, 40] width 19 height 15
click at [331, 88] on div "Status" at bounding box center [355, 85] width 93 height 16
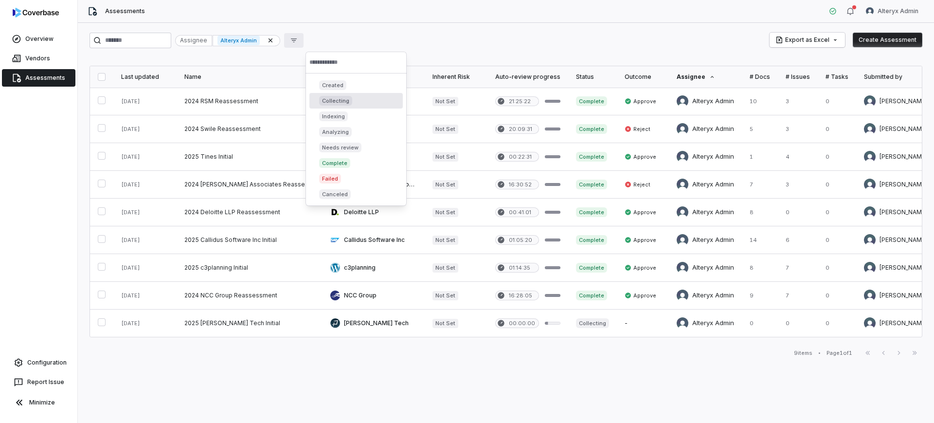
click at [353, 104] on div "Collecting" at bounding box center [355, 101] width 93 height 16
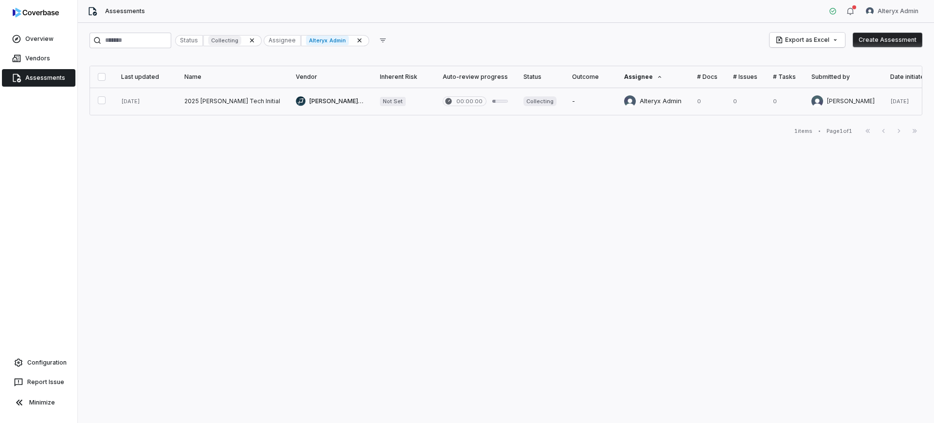
click at [470, 114] on link at bounding box center [475, 101] width 81 height 27
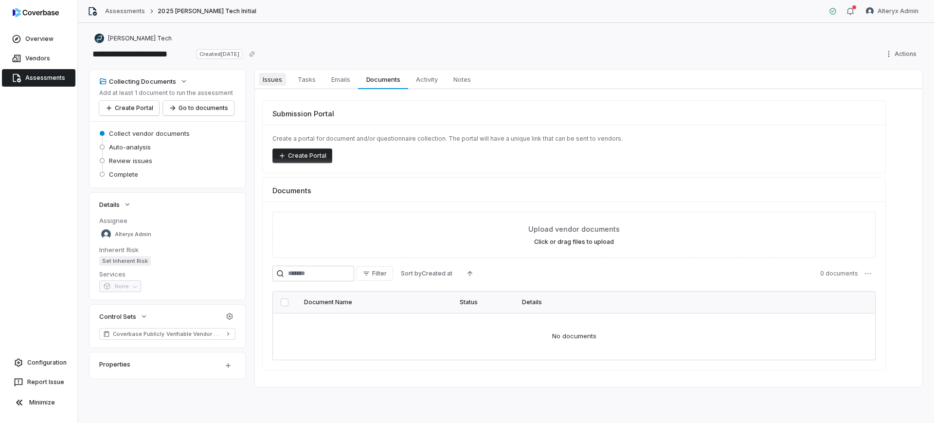
click at [255, 82] on link "Issues Issues" at bounding box center [272, 79] width 35 height 19
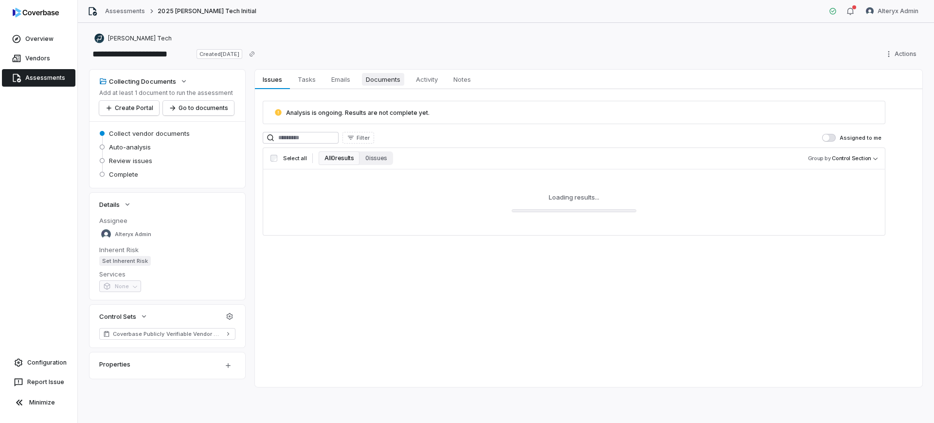
click at [369, 84] on span "Documents" at bounding box center [383, 79] width 42 height 13
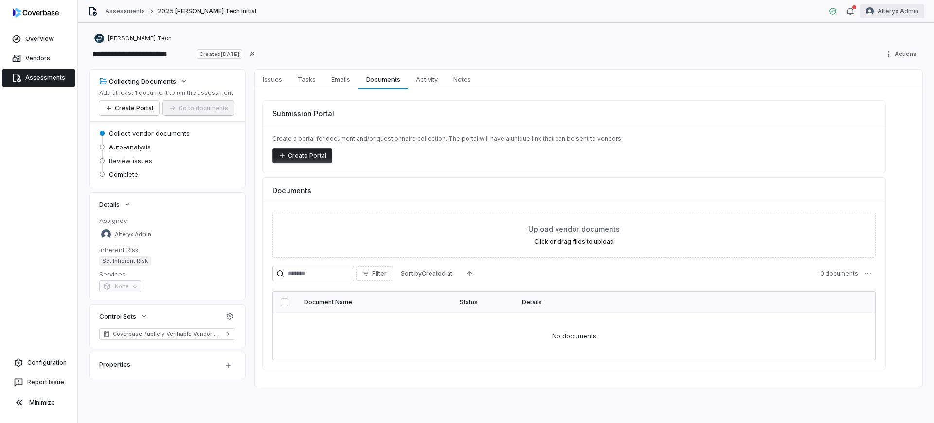
click at [883, 13] on html "**********" at bounding box center [467, 211] width 934 height 423
click at [863, 86] on div "Log out" at bounding box center [883, 90] width 74 height 16
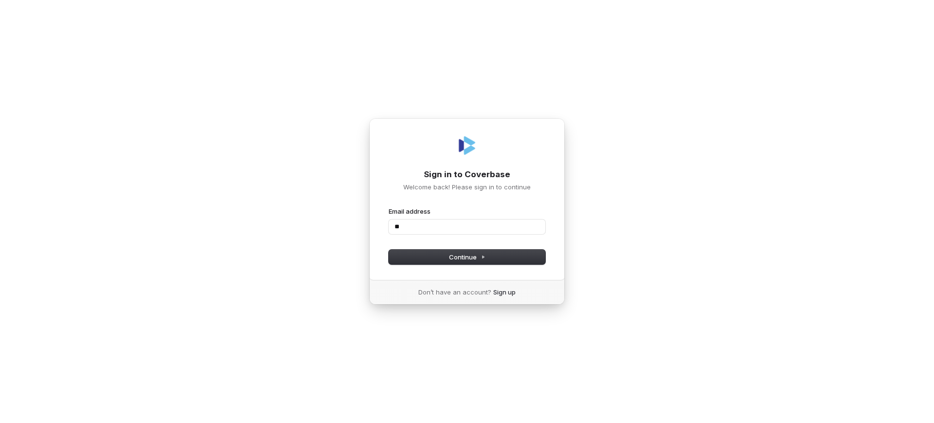
type input "*"
click at [394, 230] on input "Email address" at bounding box center [467, 226] width 157 height 15
type input "**********"
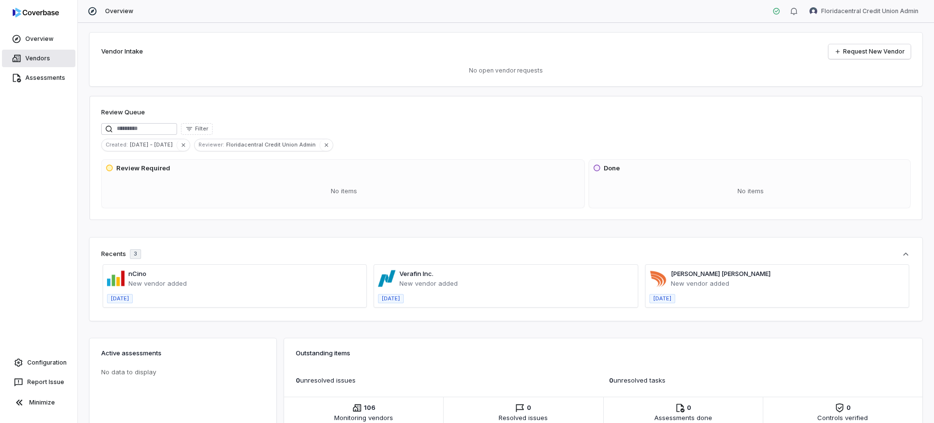
click at [43, 54] on link "Vendors" at bounding box center [38, 59] width 73 height 18
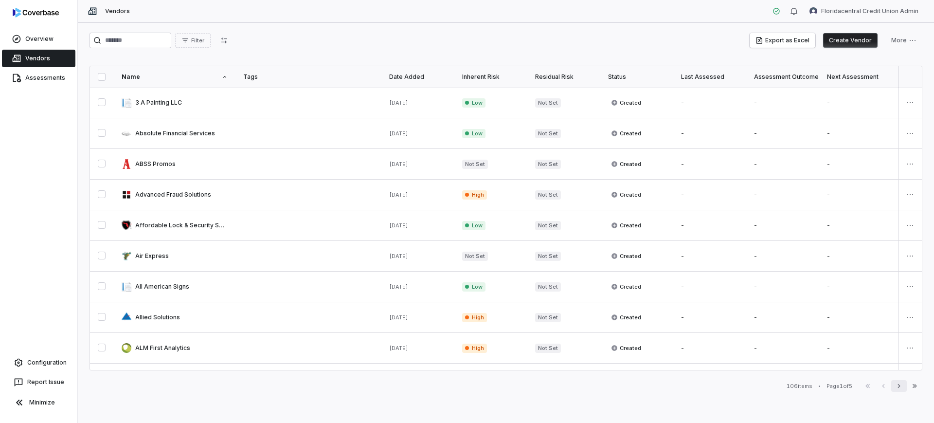
click at [901, 383] on icon "button" at bounding box center [899, 386] width 8 height 8
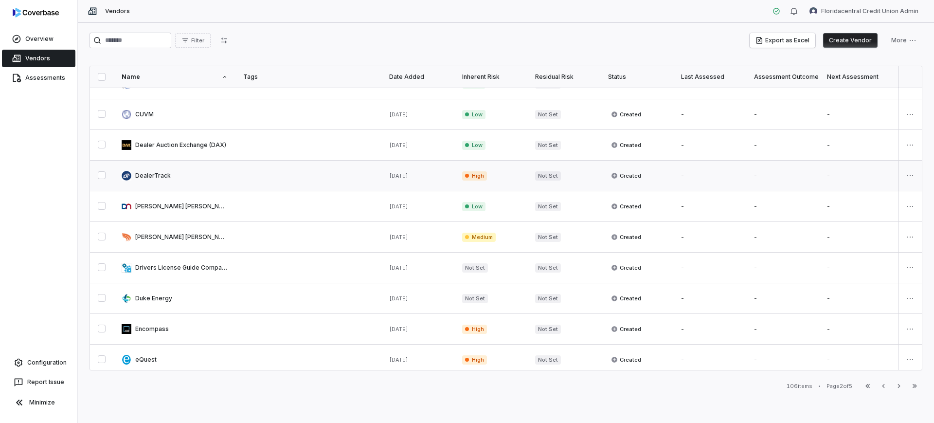
scroll to position [182, 0]
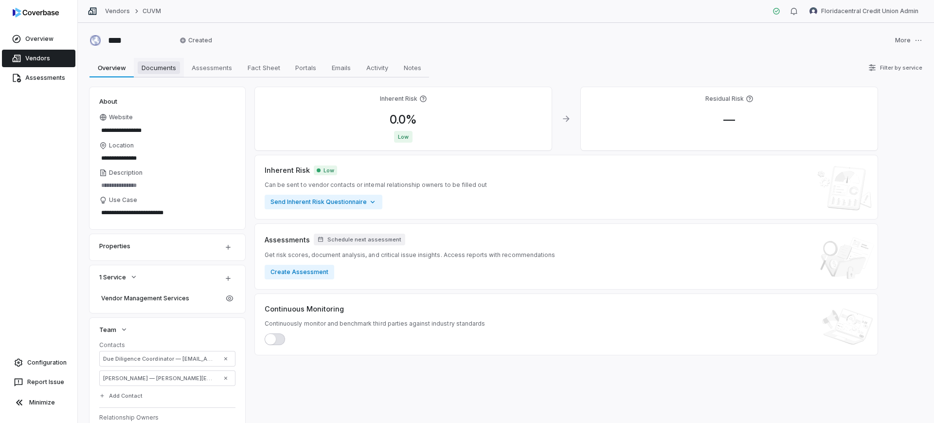
click at [160, 67] on span "Documents" at bounding box center [159, 67] width 42 height 13
type textarea "*"
